Goal: Information Seeking & Learning: Check status

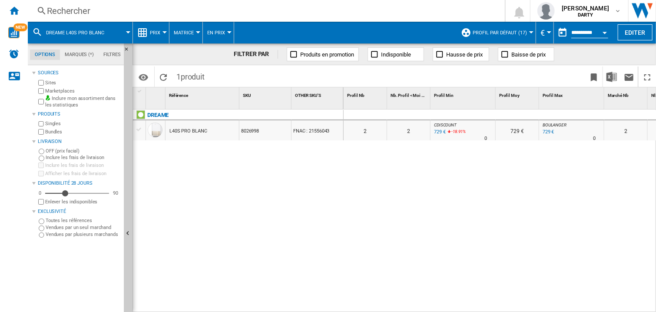
scroll to position [0, 276]
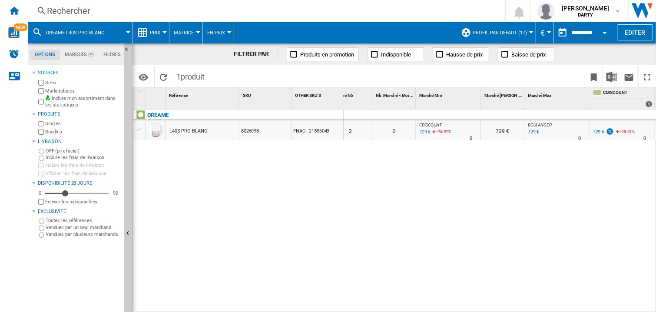
click at [601, 31] on button "Open calendar" at bounding box center [605, 31] width 16 height 16
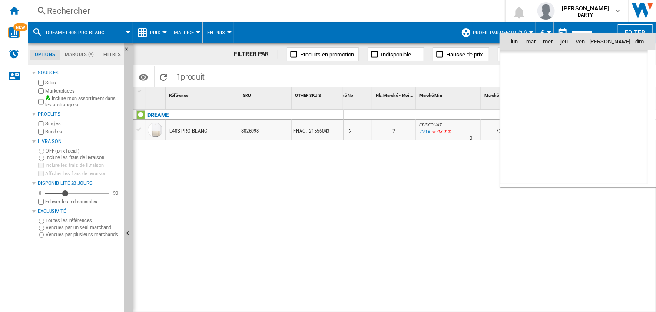
scroll to position [4146, 0]
click at [553, 120] on span "17" at bounding box center [554, 118] width 17 height 17
type input "**********"
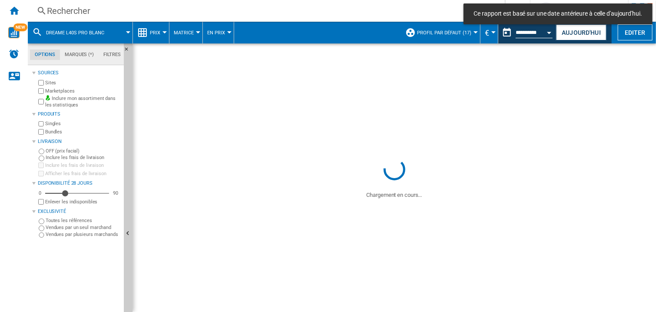
click at [68, 18] on div "Rechercher Rechercher 0 [PERSON_NAME][GEOGRAPHIC_DATA] FNAC [GEOGRAPHIC_DATA]" at bounding box center [342, 11] width 628 height 22
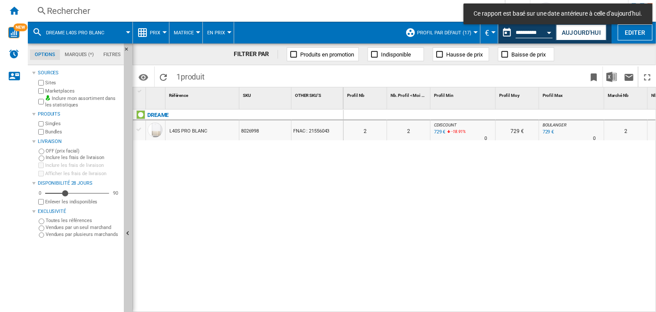
click at [64, 12] on div "Rechercher" at bounding box center [264, 11] width 435 height 12
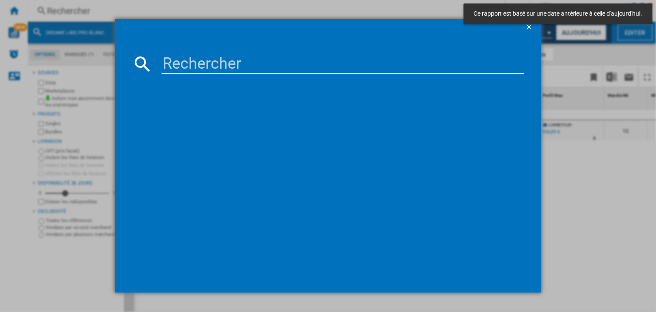
click at [174, 71] on input at bounding box center [343, 63] width 362 height 21
type input "7894988"
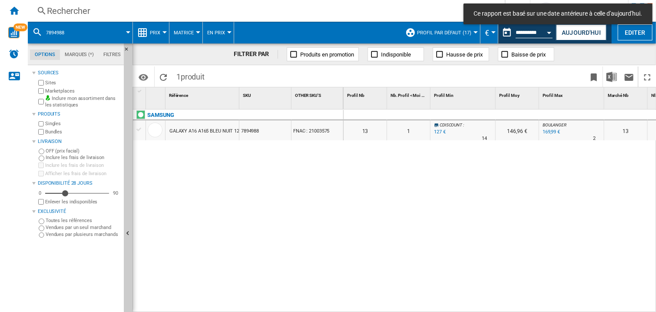
drag, startPoint x: 465, startPoint y: 193, endPoint x: 462, endPoint y: 136, distance: 57.5
click at [465, 193] on div "0 0 0 0 13 1 CDISCOUNT : -0.2 % 127 € % N/A 14 CDISCOUNT : 146,96 € [PERSON_NAM…" at bounding box center [500, 211] width 313 height 203
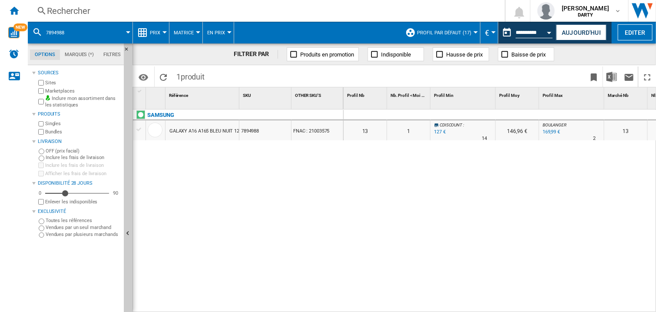
click at [448, 116] on div at bounding box center [463, 115] width 65 height 10
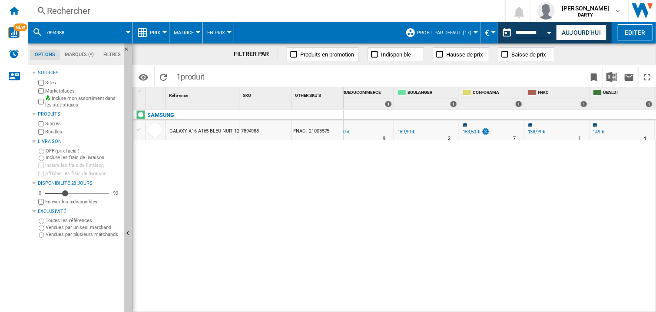
scroll to position [0, 993]
click at [445, 116] on div at bounding box center [426, 115] width 65 height 10
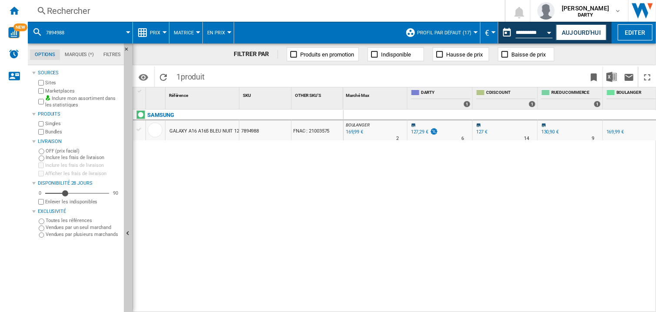
scroll to position [0, 0]
click at [478, 173] on div "0 0 0 0 13 1 CDISCOUNT : -0.2 % 127 € % N/A 14 CDISCOUNT : 146,96 € [PERSON_NAM…" at bounding box center [500, 211] width 313 height 203
